Goal: Task Accomplishment & Management: Manage account settings

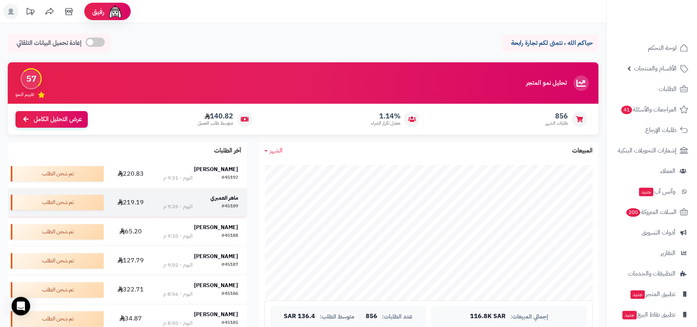
scroll to position [35, 0]
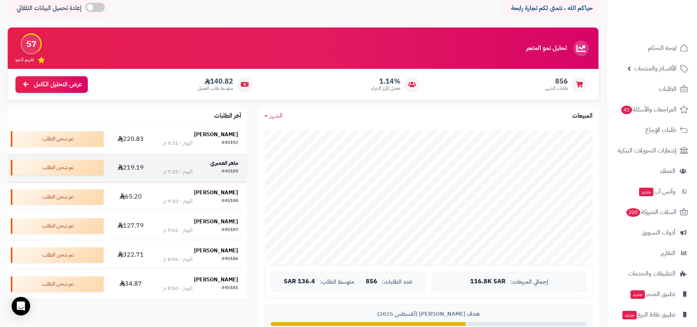
click at [220, 166] on strong "ماهر العميري" at bounding box center [224, 163] width 28 height 8
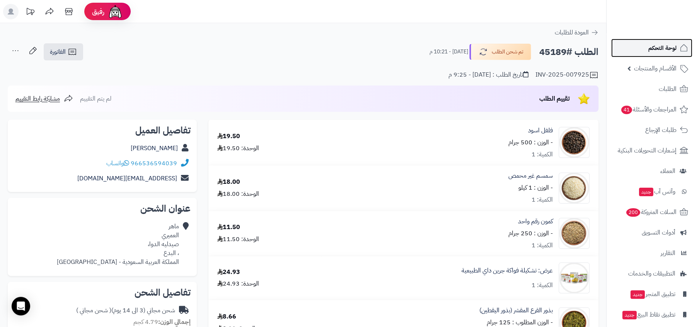
click at [661, 52] on span "لوحة التحكم" at bounding box center [663, 48] width 28 height 11
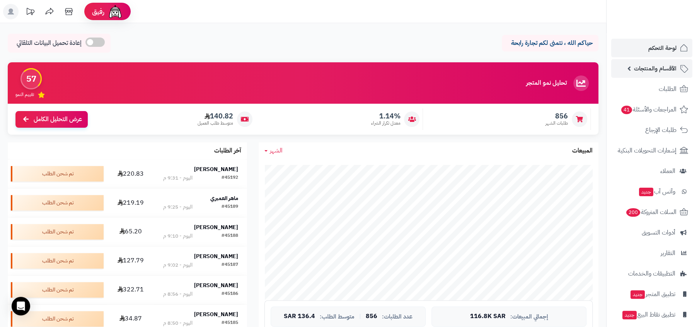
click at [647, 75] on link "الأقسام والمنتجات" at bounding box center [651, 68] width 81 height 19
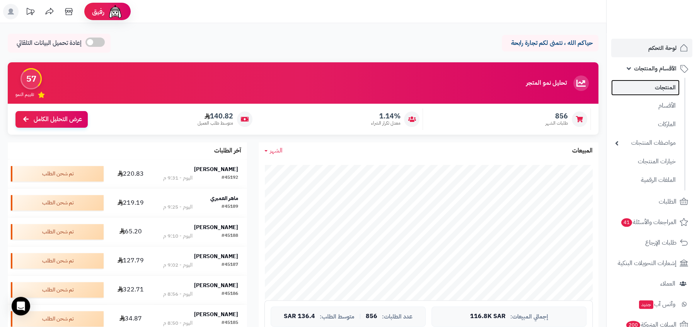
click at [647, 91] on link "المنتجات" at bounding box center [645, 88] width 68 height 16
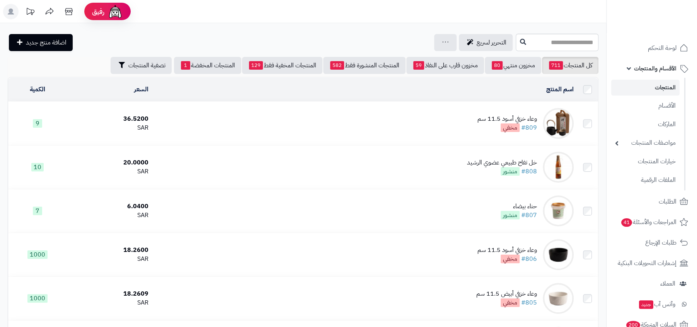
click at [502, 116] on div "وعاء خزفي أسود 11.5 سم" at bounding box center [508, 118] width 60 height 9
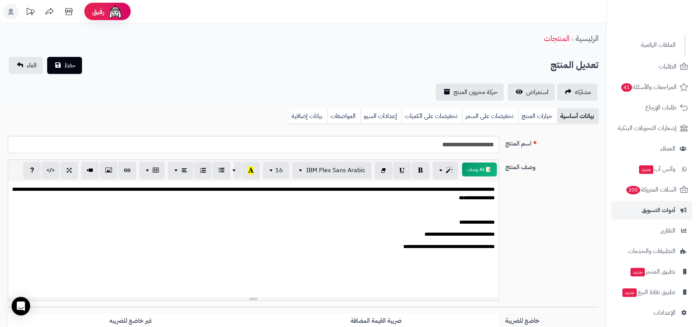
scroll to position [139, 0]
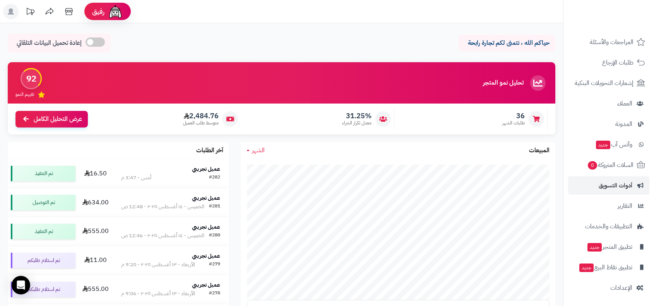
scroll to position [109, 0]
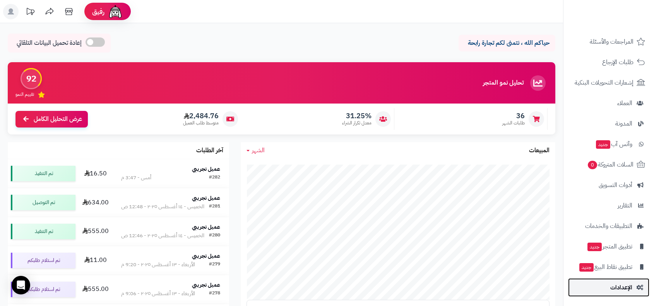
click at [622, 285] on span "الإعدادات" at bounding box center [621, 287] width 22 height 11
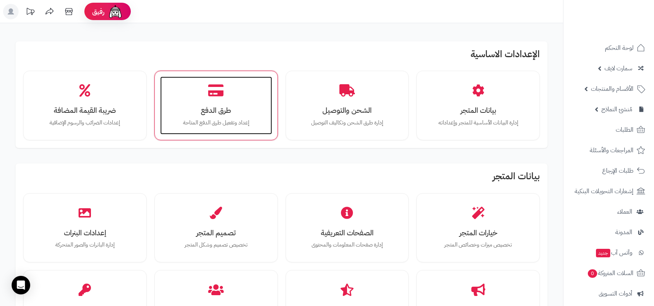
click at [240, 102] on div "طرق الدفع إعداد وتفعيل طرق الدفع المتاحة" at bounding box center [216, 106] width 112 height 58
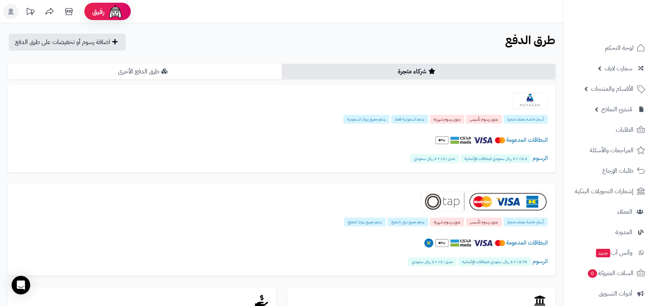
click at [229, 75] on link "طرق الدفع الأخرى" at bounding box center [145, 71] width 274 height 15
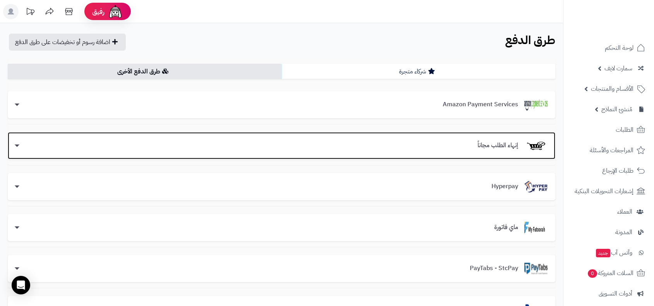
click at [483, 146] on h3 "إنهاء الطلب مجاناً" at bounding box center [497, 145] width 53 height 7
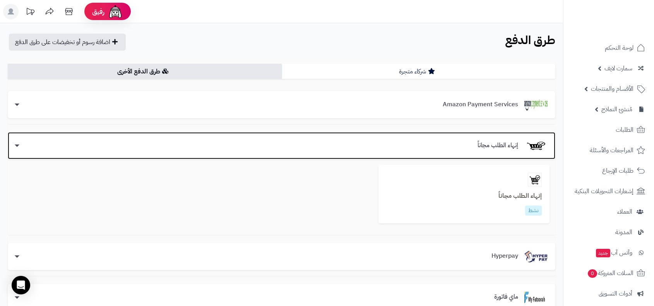
scroll to position [50, 0]
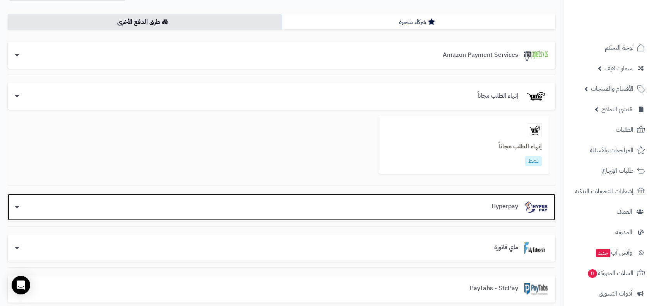
click at [485, 206] on h3 "Hyperpay" at bounding box center [504, 206] width 39 height 7
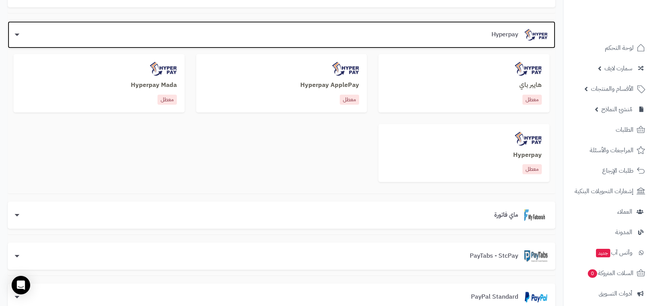
scroll to position [176, 0]
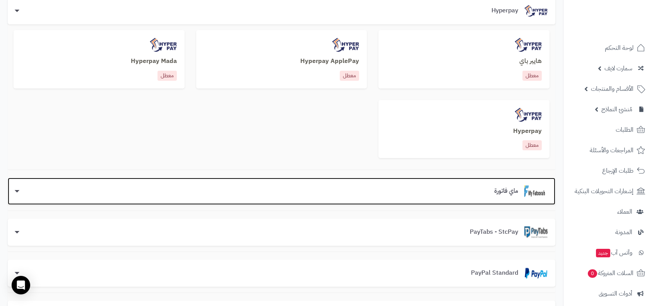
click at [509, 196] on section "ماي فاتورة" at bounding box center [518, 192] width 60 height 12
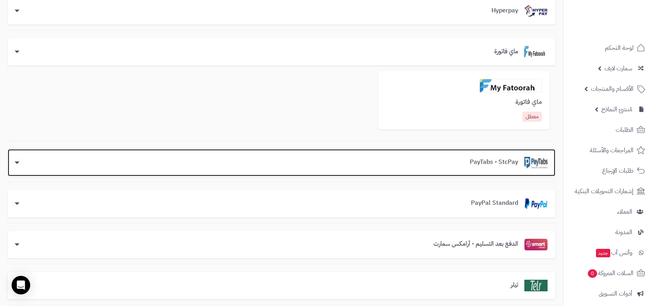
click at [509, 162] on h3 "PayTabs - StcPay" at bounding box center [493, 162] width 61 height 7
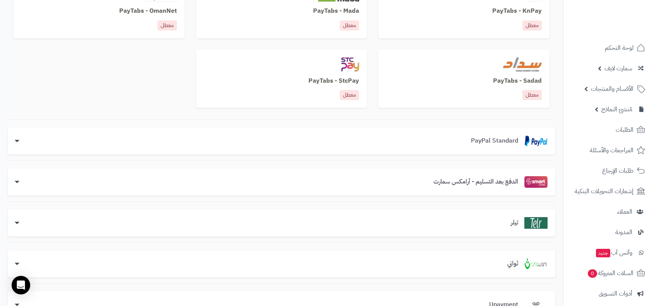
click at [501, 200] on div "الدفع بعد التسليم - أرامكس سمارت الدفع بعد التسليم - أرامكس سمارت معطل" at bounding box center [281, 181] width 547 height 39
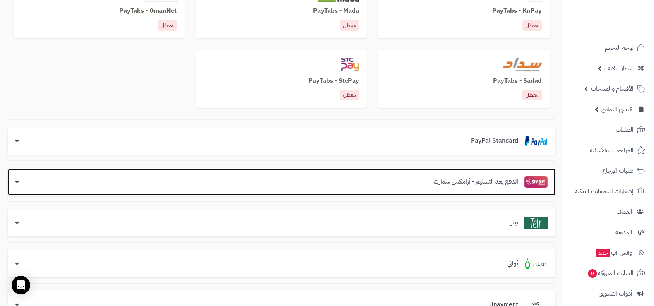
click at [506, 187] on section "الدفع بعد التسليم - أرامكس سمارت" at bounding box center [487, 182] width 120 height 12
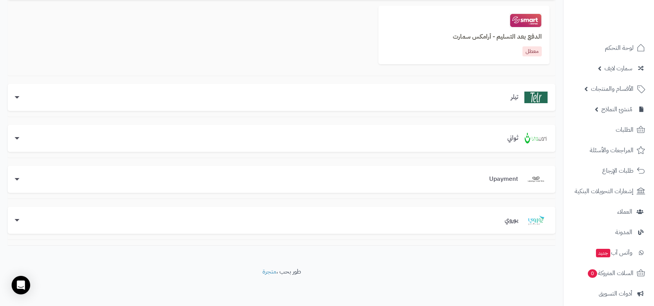
scroll to position [294, 0]
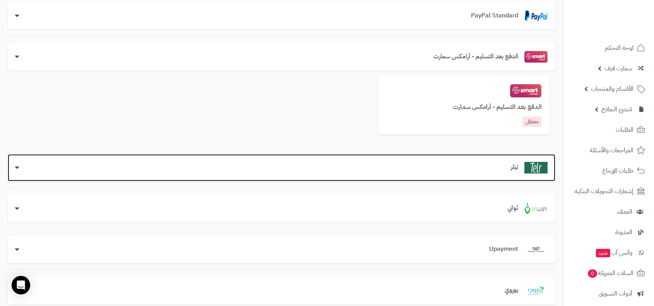
click at [511, 174] on div "تيلر" at bounding box center [281, 167] width 547 height 27
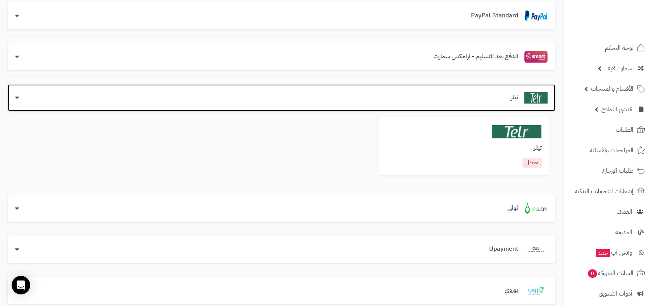
scroll to position [309, 0]
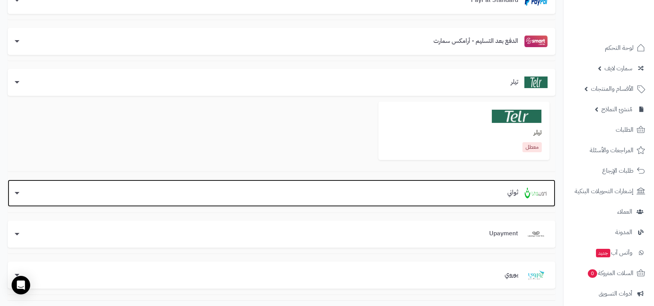
click at [511, 188] on section "ثواني" at bounding box center [524, 194] width 46 height 12
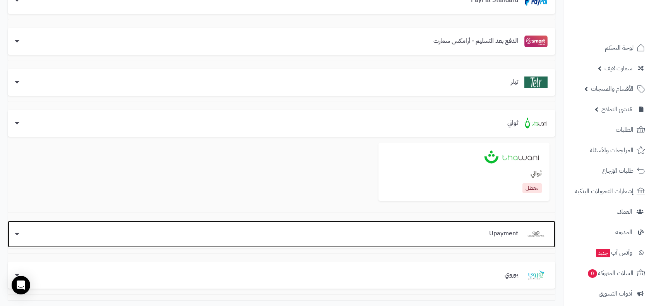
click at [505, 226] on div "Upayment" at bounding box center [281, 234] width 547 height 27
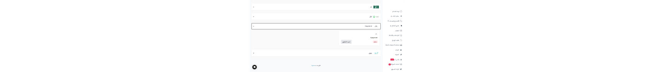
scroll to position [367, 0]
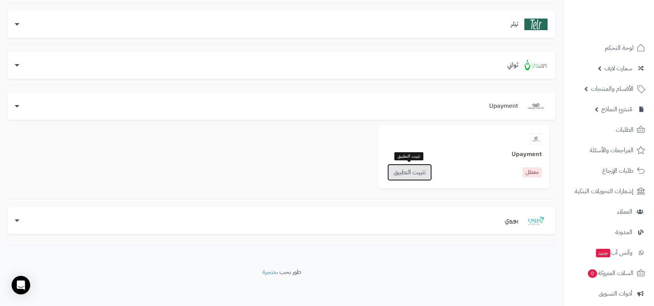
click at [413, 173] on link "تثبيت التطبيق" at bounding box center [409, 172] width 44 height 17
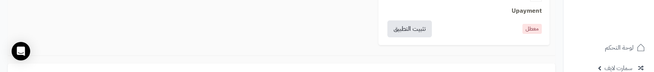
scroll to position [503, 0]
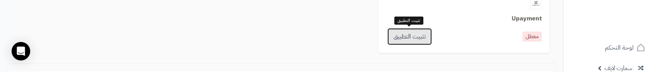
click at [403, 32] on link "تثبيت التطبيق" at bounding box center [409, 36] width 44 height 17
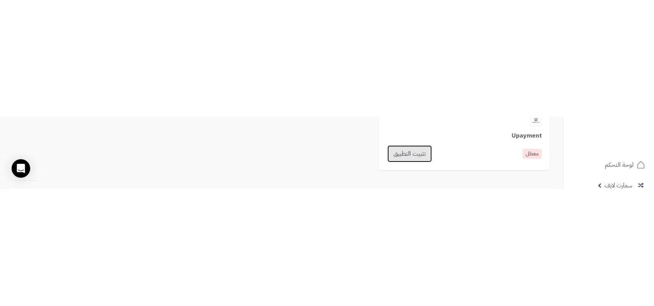
scroll to position [367, 0]
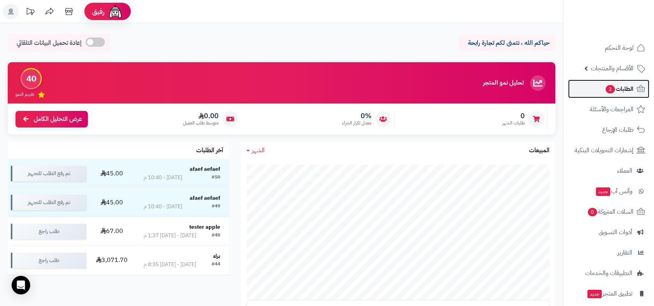
click at [591, 91] on link "الطلبات 2" at bounding box center [608, 89] width 81 height 19
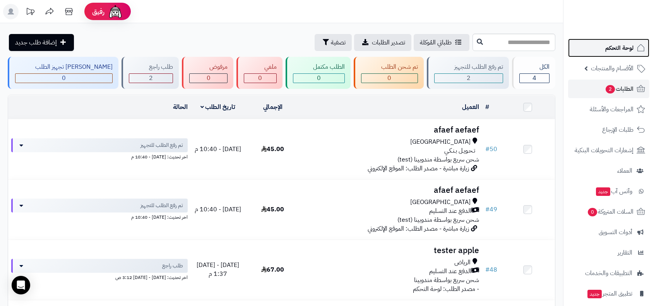
click at [610, 44] on span "لوحة التحكم" at bounding box center [619, 48] width 28 height 11
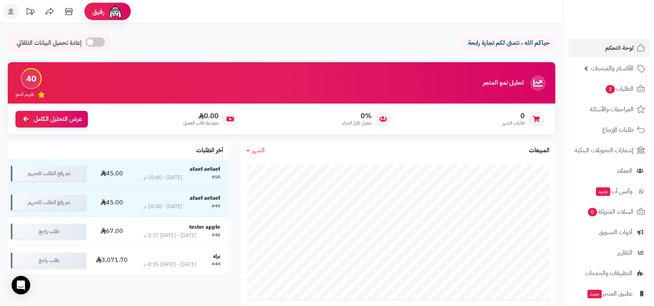
scroll to position [47, 0]
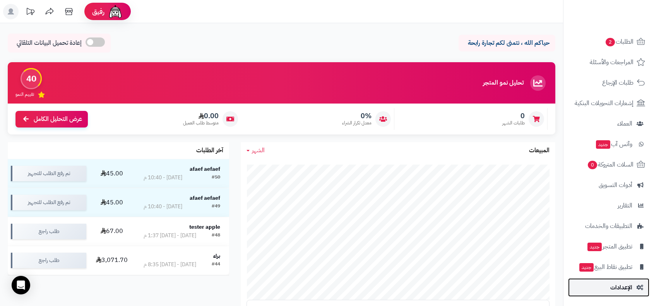
click at [617, 282] on span "الإعدادات" at bounding box center [621, 287] width 22 height 11
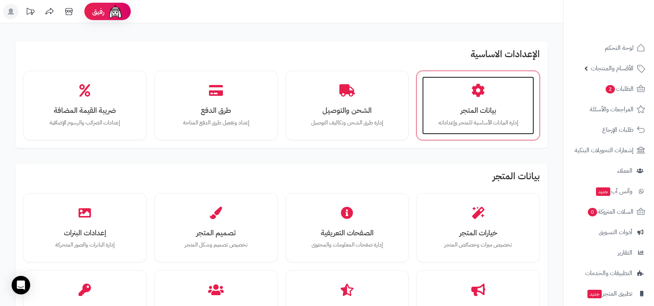
click at [491, 125] on p "إدارة البيانات الأساسية للمتجر وإعداداته" at bounding box center [478, 123] width 96 height 9
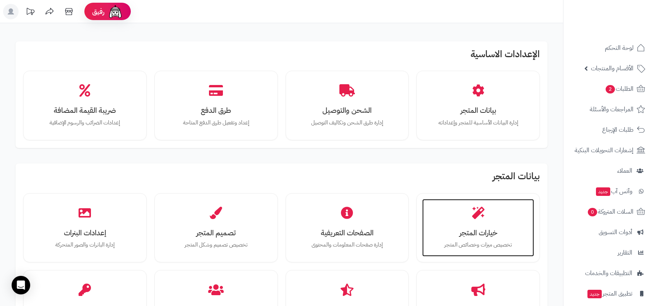
click at [478, 229] on h3 "خيارات المتجر" at bounding box center [478, 233] width 96 height 8
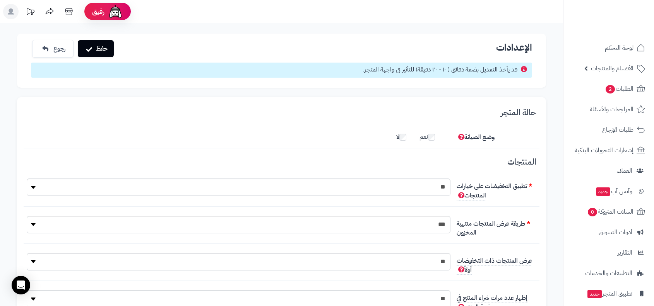
scroll to position [6, 0]
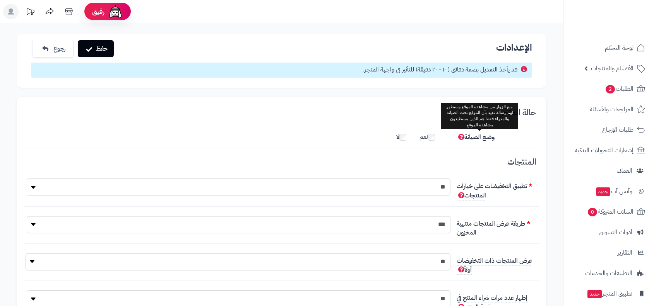
scroll to position [6, 0]
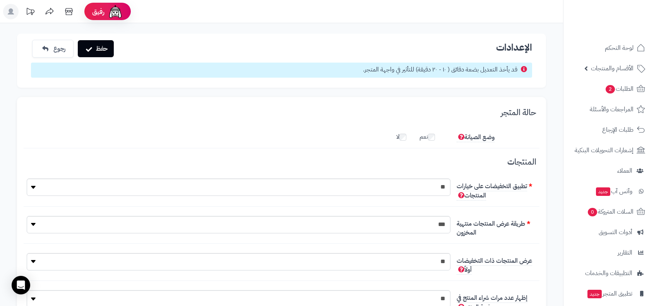
scroll to position [6, 0]
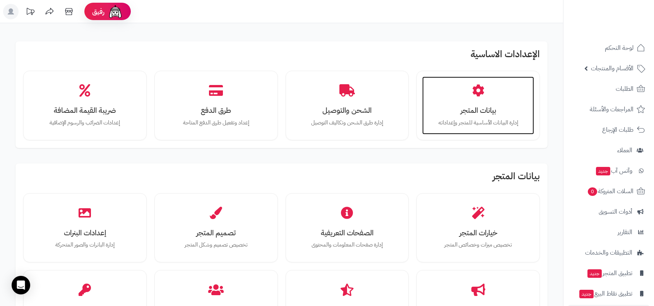
click icon
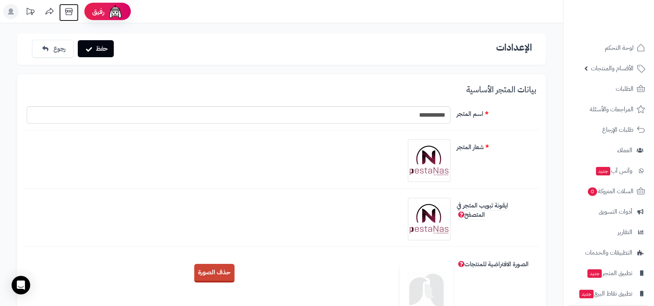
click at [71, 12] on icon at bounding box center [68, 11] width 7 height 7
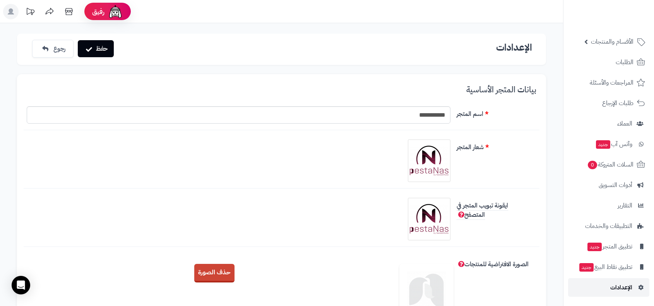
click at [616, 289] on span "الإعدادات" at bounding box center [621, 287] width 22 height 11
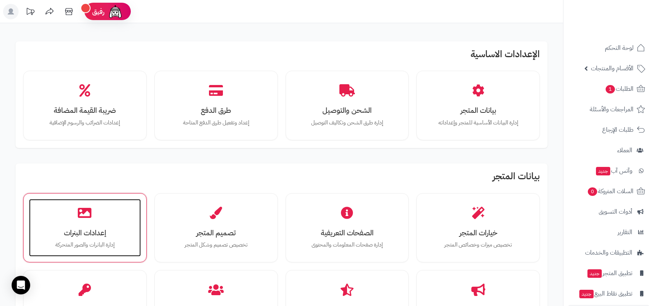
click at [77, 229] on h3 "إعدادات البنرات" at bounding box center [85, 233] width 96 height 8
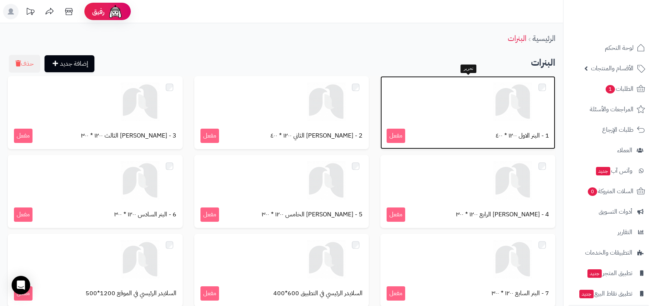
click at [479, 110] on div at bounding box center [467, 101] width 162 height 39
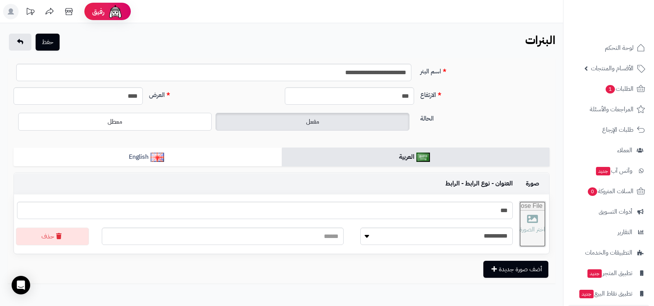
click at [519, 222] on input "file" at bounding box center [532, 225] width 26 height 46
type input "**********"
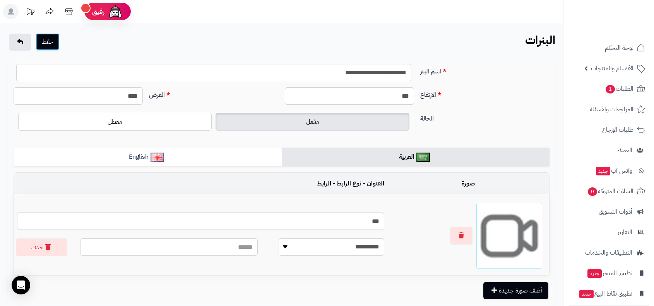
click at [51, 42] on button "حفظ" at bounding box center [48, 41] width 24 height 17
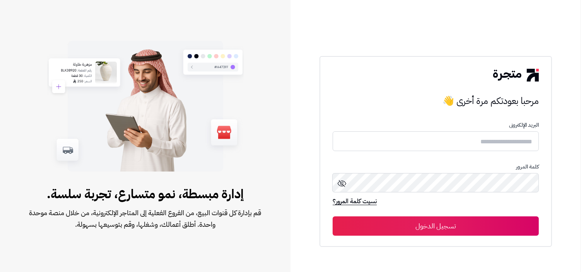
click at [423, 152] on form "البريد الإلكترونى كلمة المرور نسيت كلمة المرور؟ تسجيل الدخول" at bounding box center [436, 179] width 206 height 114
click at [435, 138] on input "text" at bounding box center [436, 141] width 206 height 20
type input "**********"
click at [333, 217] on button "تسجيل الدخول" at bounding box center [436, 226] width 206 height 19
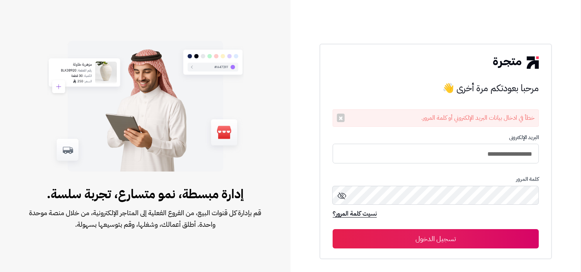
click at [440, 169] on form "**********" at bounding box center [436, 192] width 206 height 114
click at [447, 157] on input "**********" at bounding box center [436, 153] width 206 height 20
type input "**********"
click at [333, 229] on button "تسجيل الدخول" at bounding box center [436, 238] width 206 height 19
click at [441, 148] on input "**********" at bounding box center [436, 153] width 206 height 20
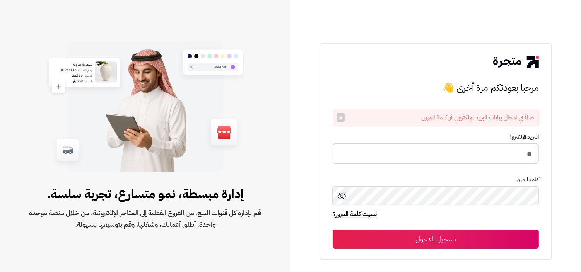
type input "**********"
click at [333, 230] on button "تسجيل الدخول" at bounding box center [436, 239] width 206 height 19
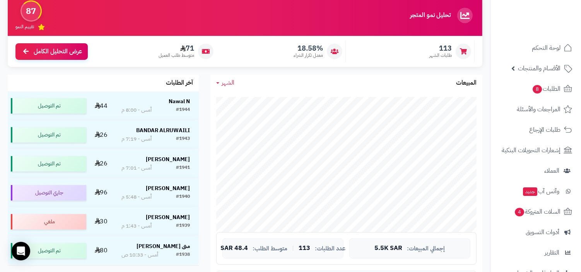
scroll to position [104, 0]
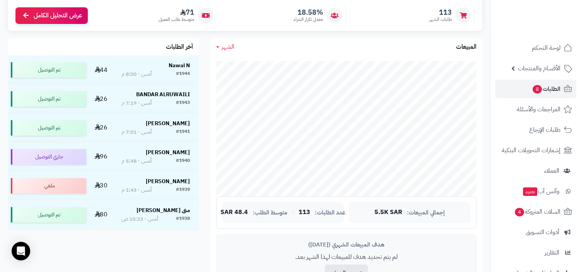
click at [560, 96] on link "الطلبات 8" at bounding box center [535, 89] width 81 height 19
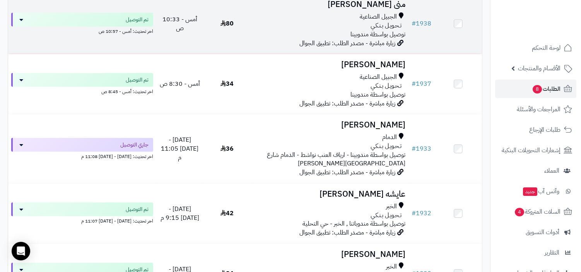
scroll to position [470, 0]
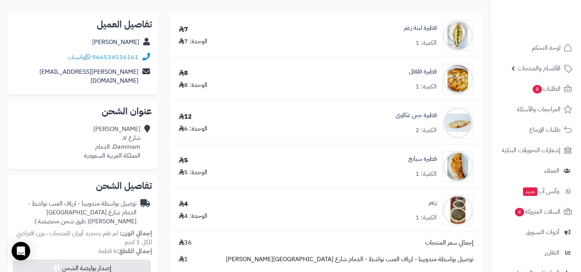
scroll to position [48, 0]
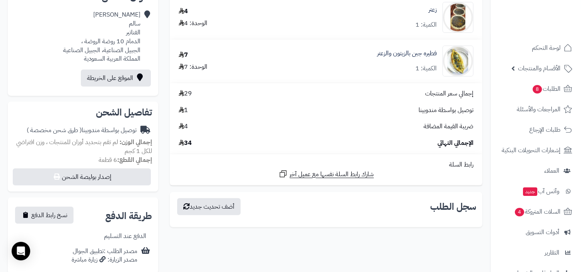
scroll to position [169, 0]
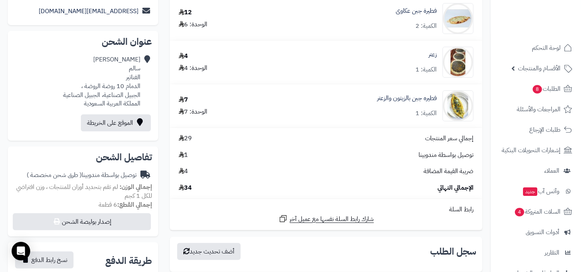
scroll to position [158, 0]
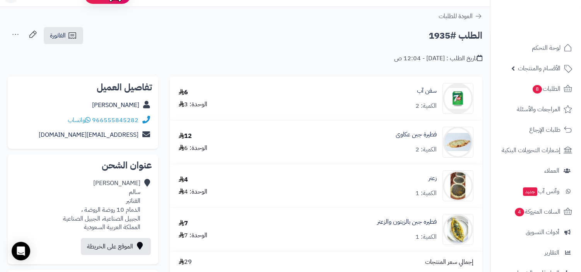
scroll to position [38, 0]
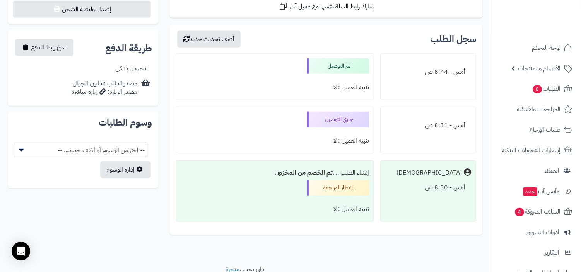
scroll to position [385, 0]
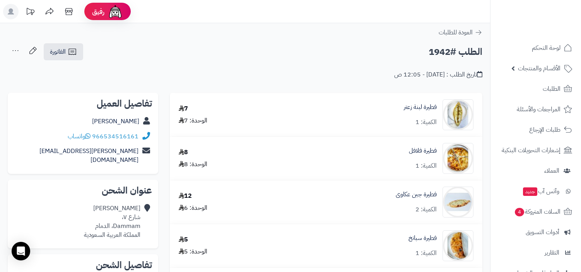
scroll to position [47, 0]
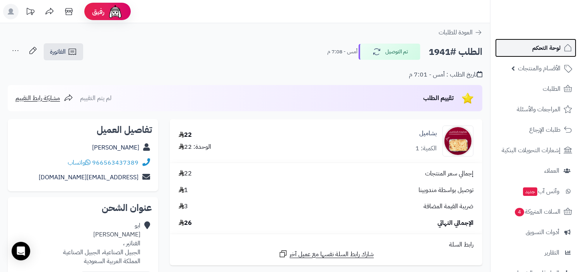
click at [521, 42] on link "لوحة التحكم" at bounding box center [535, 48] width 81 height 19
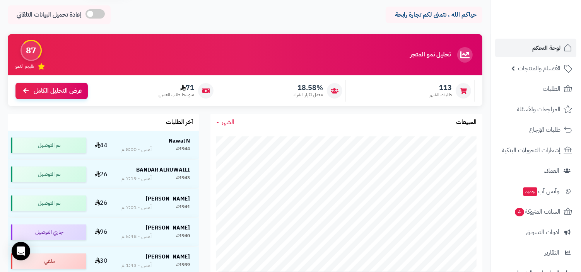
scroll to position [70, 0]
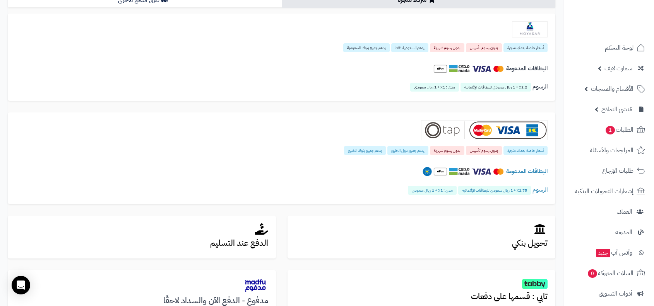
scroll to position [57, 0]
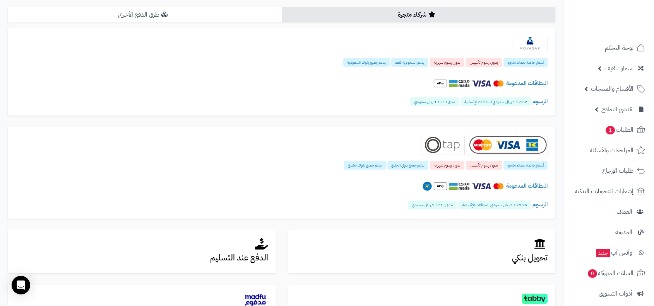
click at [244, 15] on link "طرق الدفع الأخرى" at bounding box center [145, 14] width 274 height 15
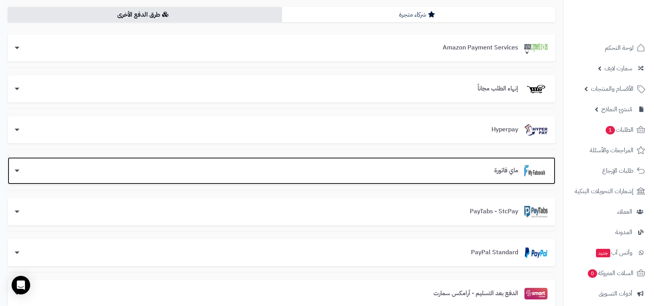
click at [466, 179] on div "ماي فاتورة" at bounding box center [281, 170] width 547 height 27
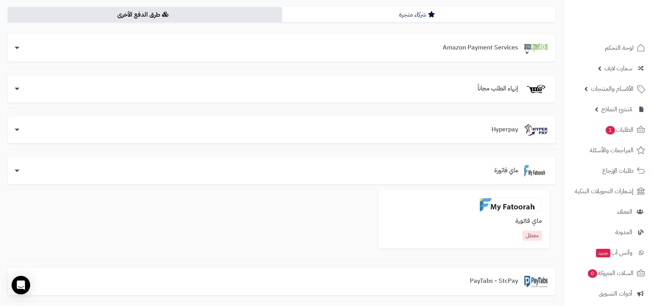
click at [493, 211] on img at bounding box center [510, 205] width 62 height 14
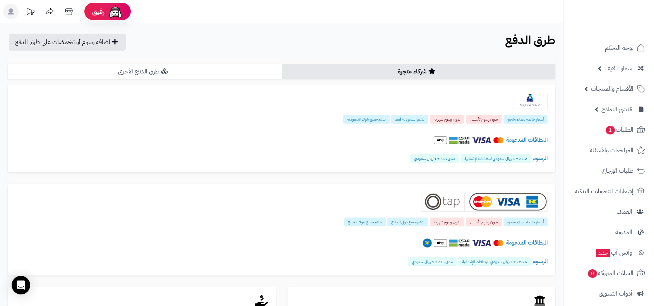
click at [217, 66] on link "طرق الدفع الأخرى" at bounding box center [145, 71] width 274 height 15
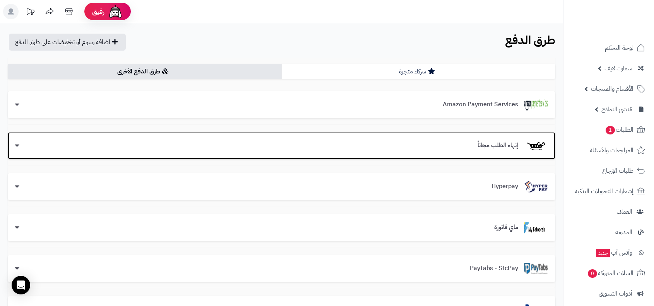
click at [466, 151] on div "إنهاء الطلب مجاناً" at bounding box center [281, 146] width 532 height 12
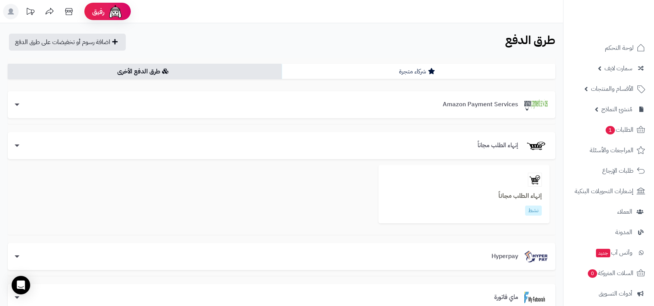
click at [490, 193] on h3 "إنهاء الطلب مجاناً" at bounding box center [463, 196] width 155 height 7
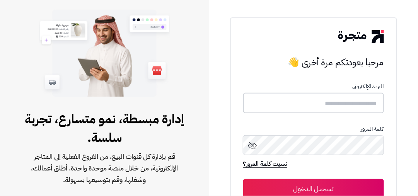
click at [277, 110] on input "text" at bounding box center [313, 103] width 141 height 20
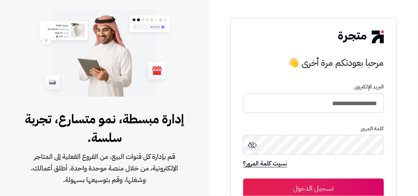
type input "**********"
click at [243, 179] on button "تسجيل الدخول" at bounding box center [313, 188] width 141 height 19
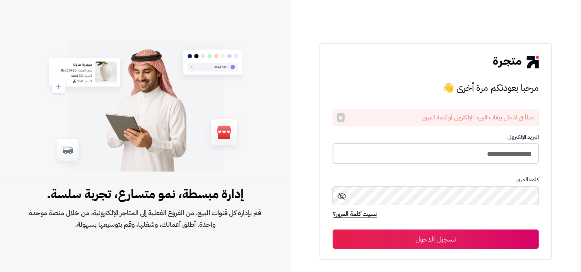
click at [400, 156] on input "**********" at bounding box center [436, 153] width 206 height 20
click at [333, 222] on button "تسجيل الدخول" at bounding box center [436, 238] width 206 height 19
click at [423, 142] on form "**********" at bounding box center [436, 192] width 206 height 114
click at [421, 155] on input "**********" at bounding box center [436, 153] width 206 height 20
type input "**********"
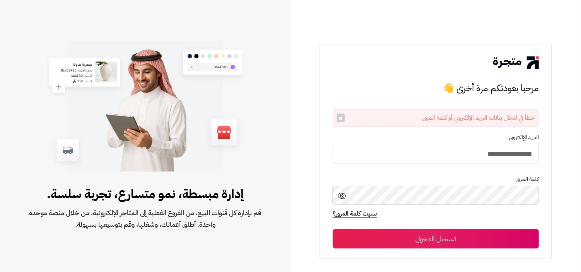
click at [333, 229] on button "تسجيل الدخول" at bounding box center [436, 238] width 206 height 19
click at [399, 153] on input "**********" at bounding box center [436, 153] width 206 height 20
type input "**********"
click at [333, 229] on button "تسجيل الدخول" at bounding box center [436, 238] width 206 height 19
